Goal: Information Seeking & Learning: Learn about a topic

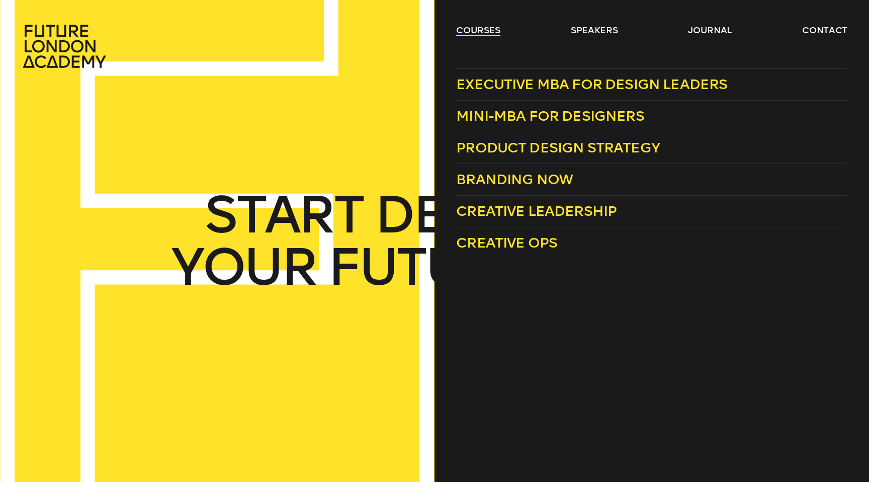
click at [482, 31] on link "courses" at bounding box center [478, 30] width 44 height 12
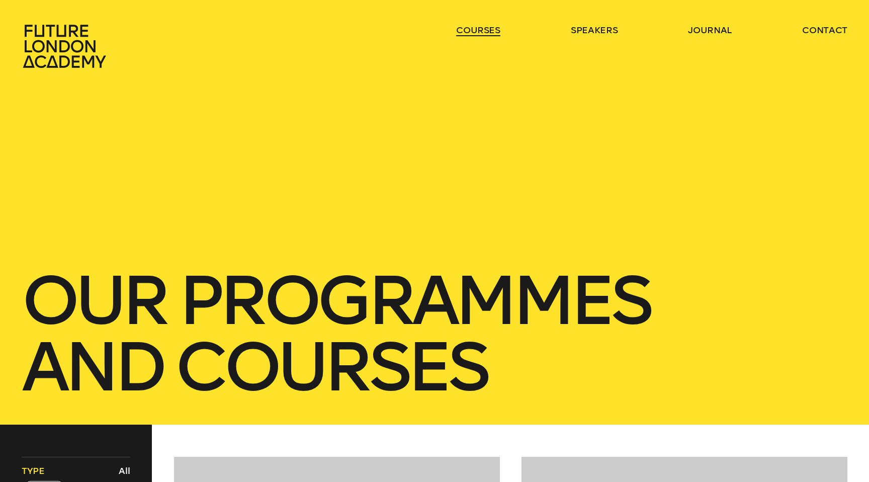
click at [482, 31] on link "courses" at bounding box center [478, 30] width 44 height 12
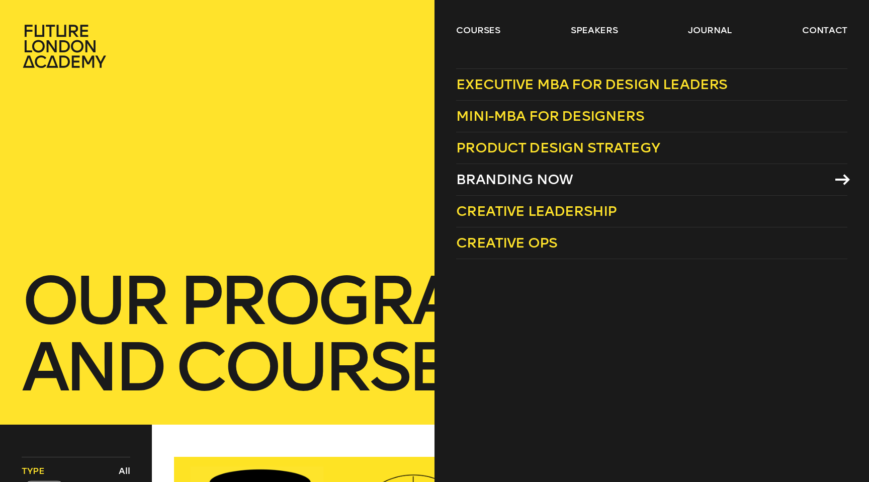
click at [506, 183] on span "Branding Now" at bounding box center [514, 179] width 117 height 17
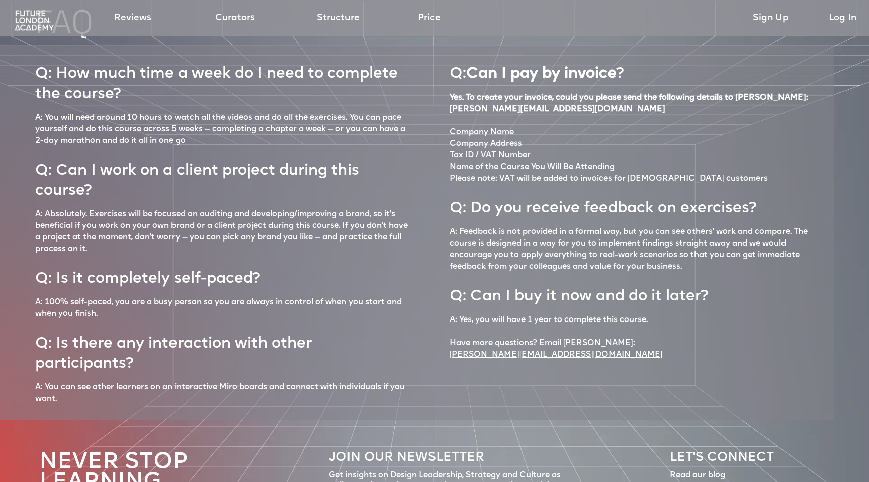
scroll to position [4524, 0]
